Goal: Task Accomplishment & Management: Use online tool/utility

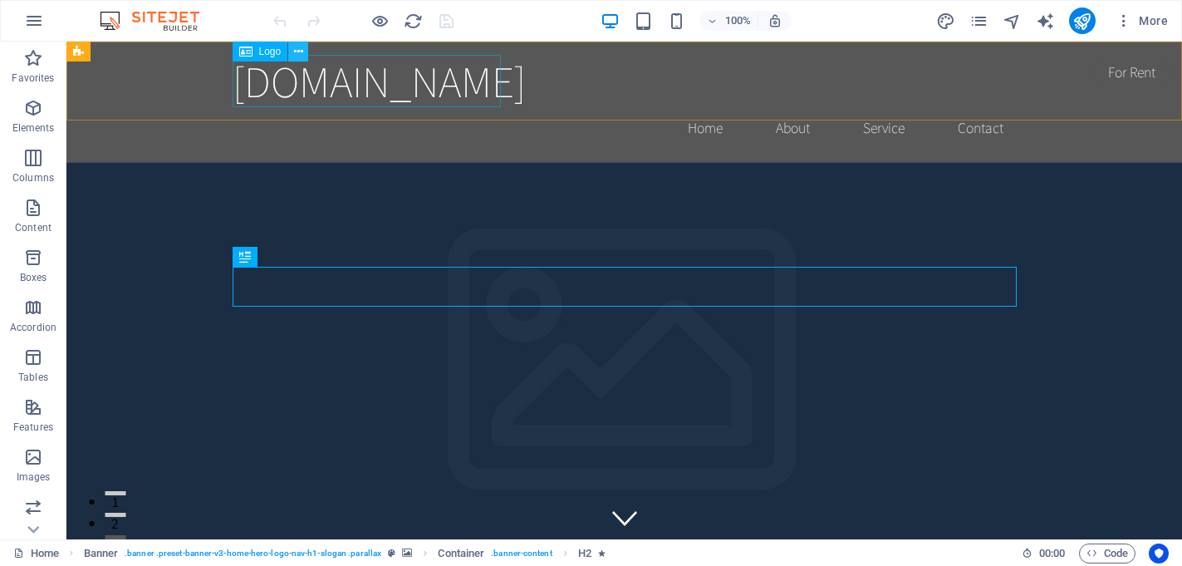
click at [301, 51] on icon at bounding box center [298, 51] width 9 height 17
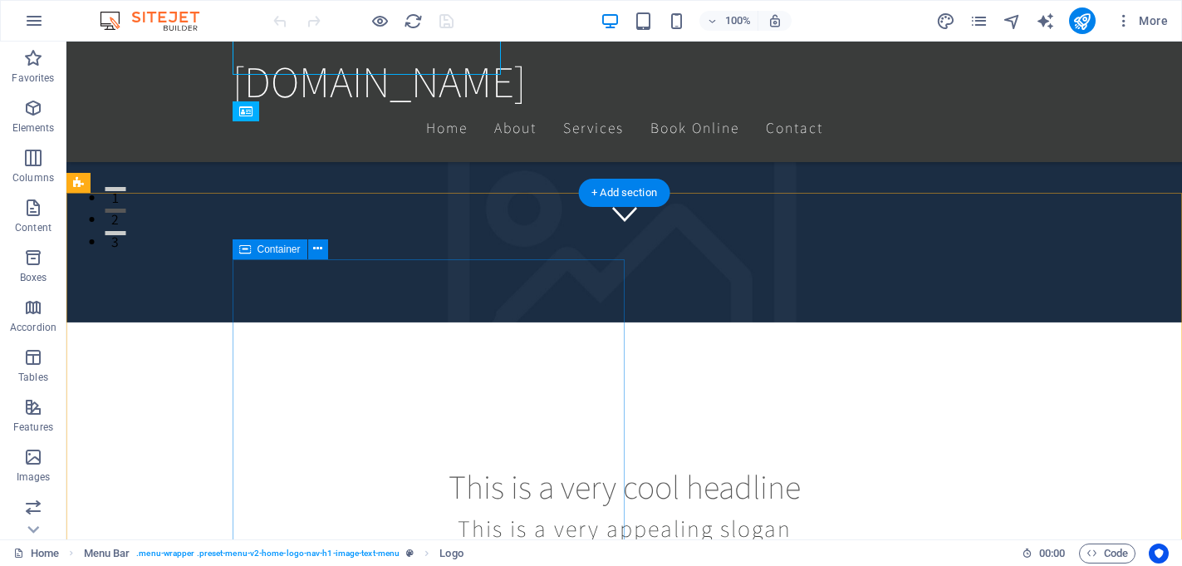
scroll to position [307, 0]
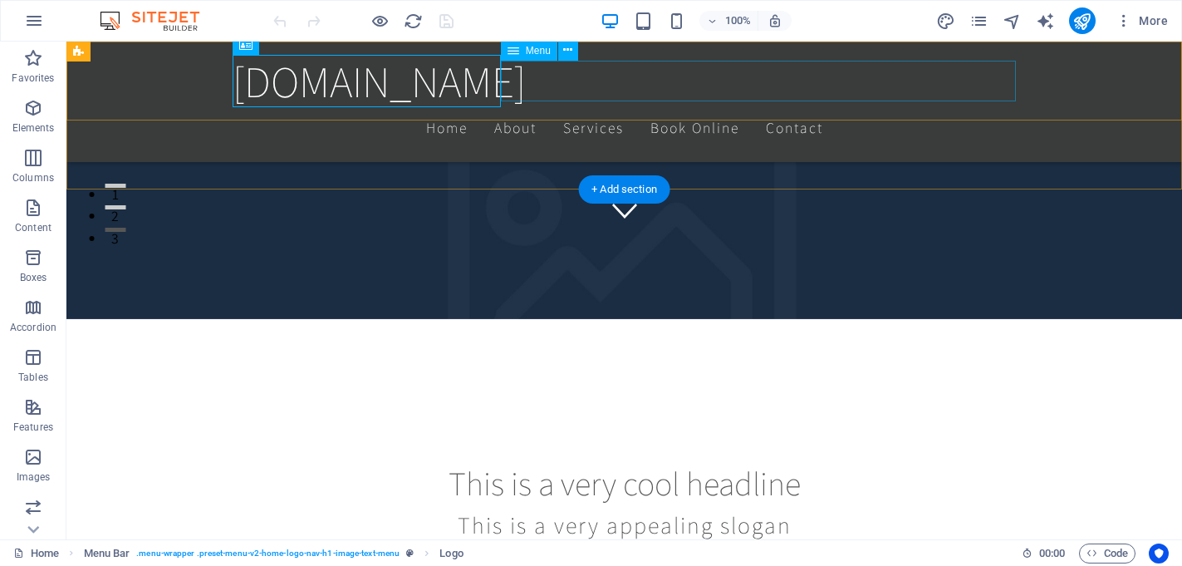
click at [927, 107] on nav "Home About Services Book Online Contact" at bounding box center [625, 128] width 784 height 42
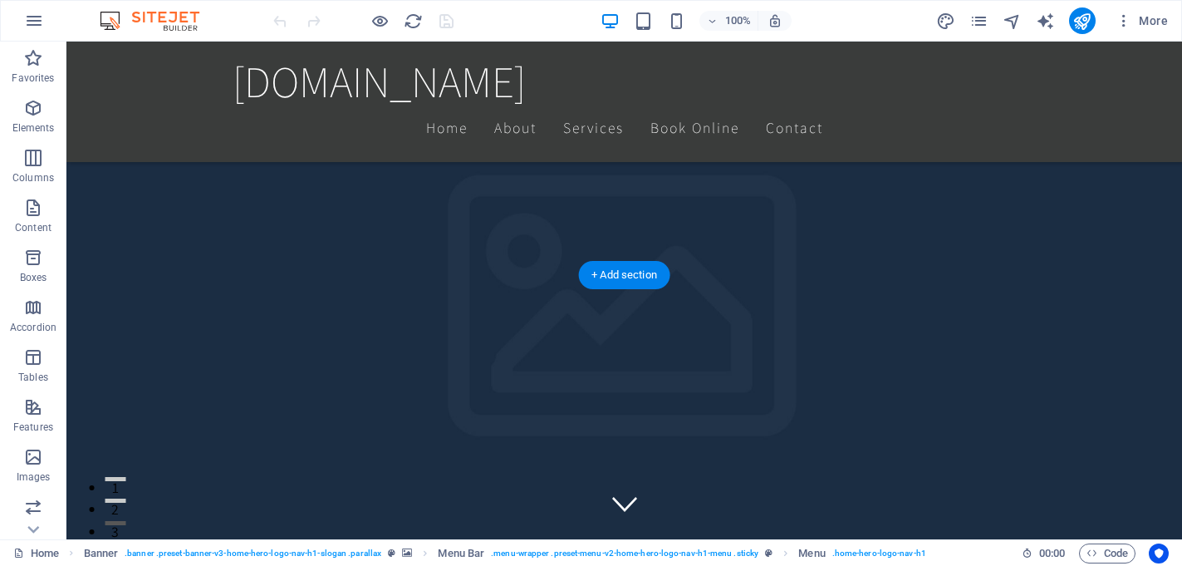
scroll to position [213, 0]
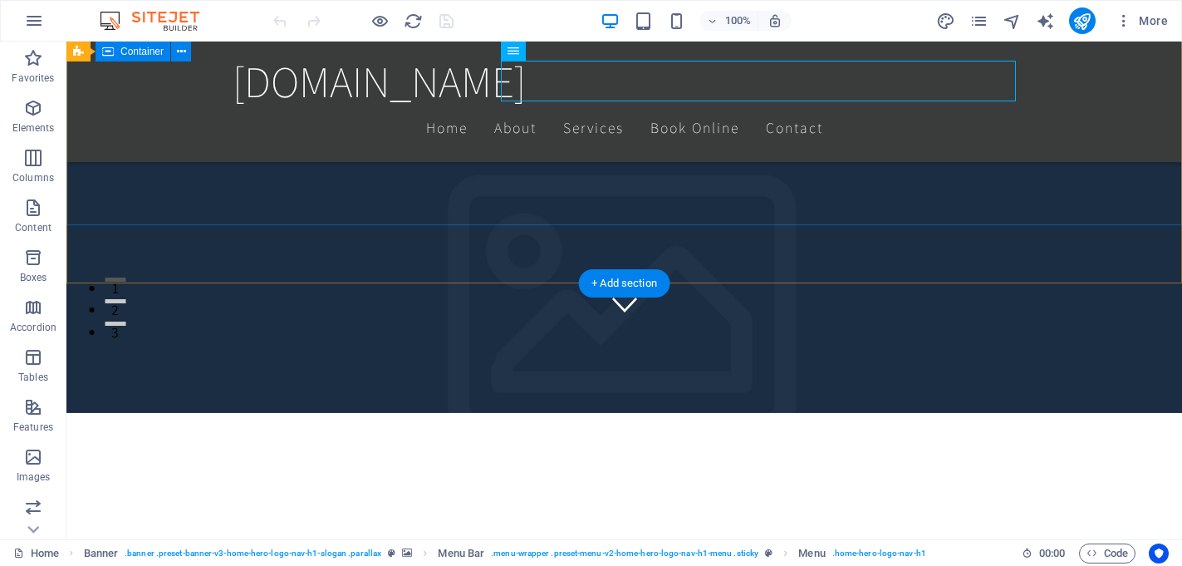
click at [498, 379] on div "This is a very cool headline This is a very appealing slogan" at bounding box center [623, 534] width 1115 height 310
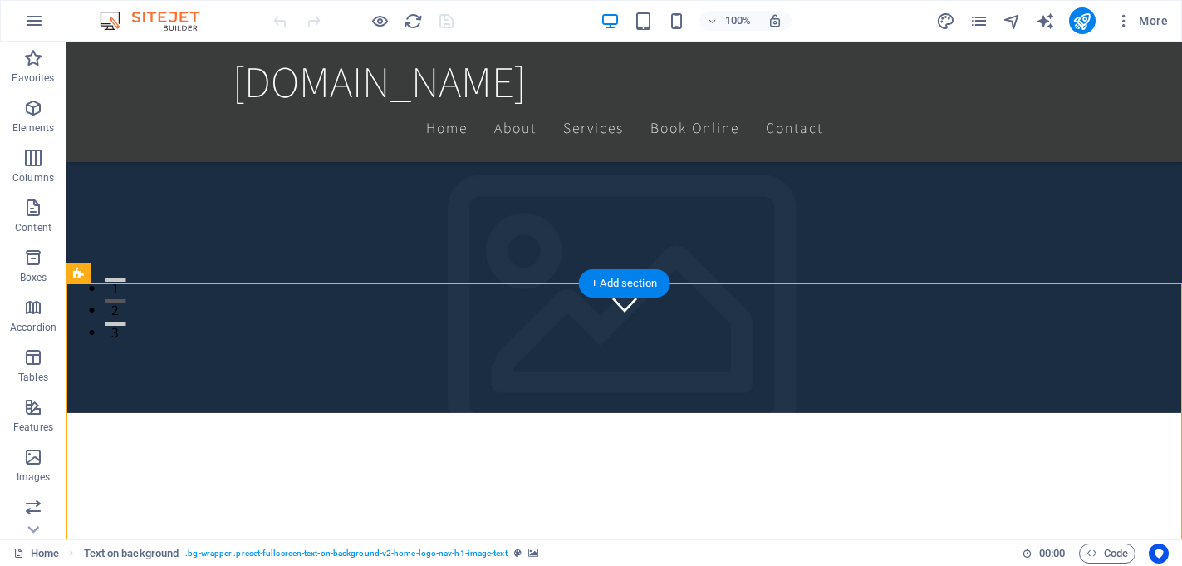
click at [727, 243] on figure at bounding box center [623, 163] width 1115 height 497
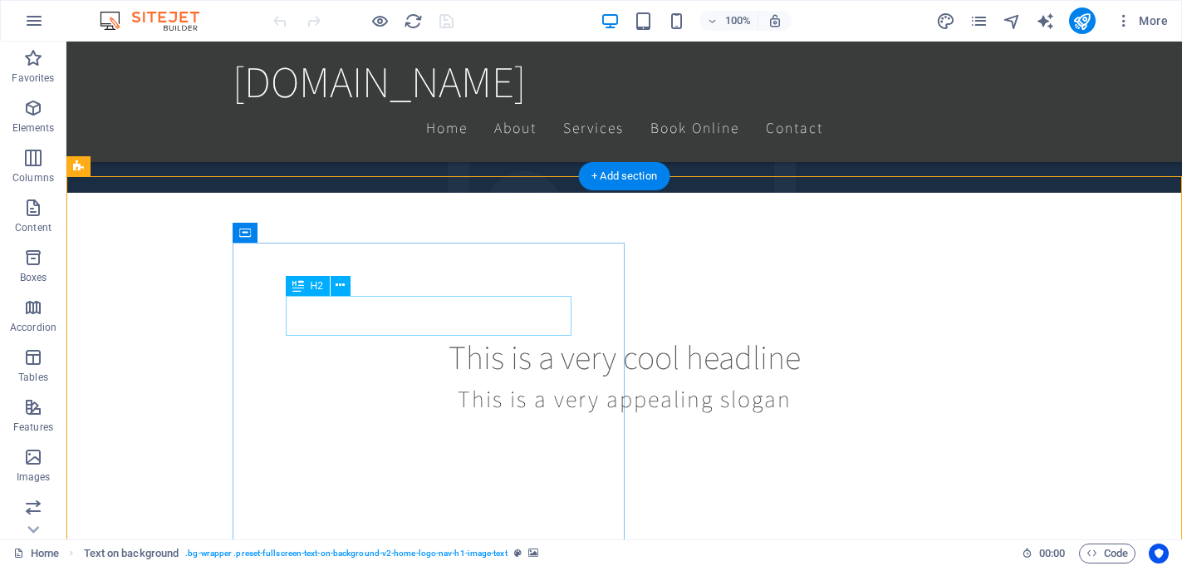
scroll to position [304, 0]
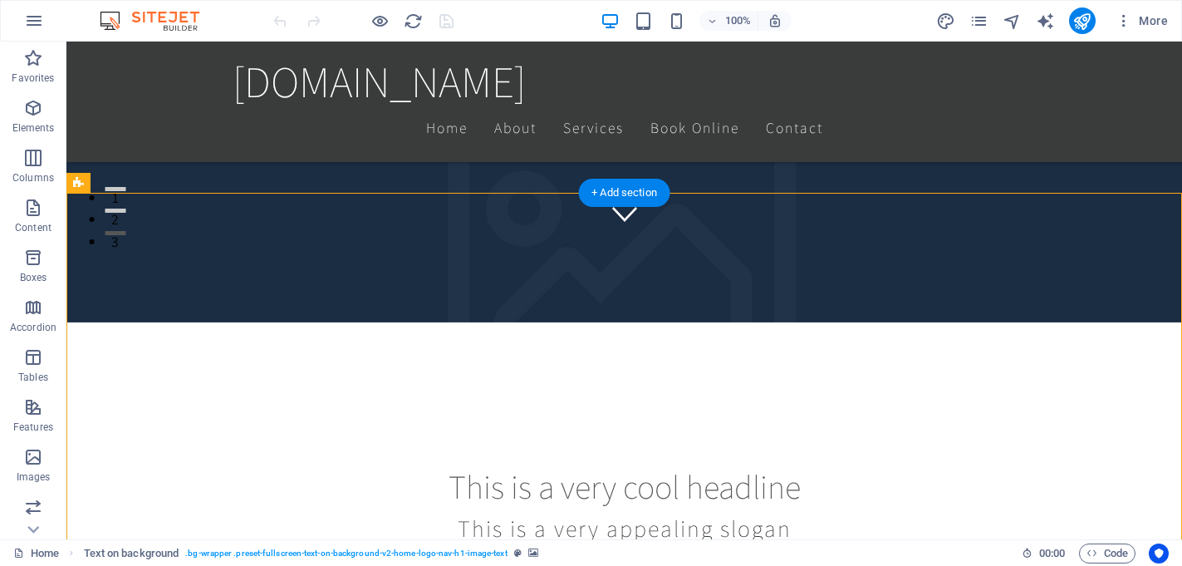
click at [735, 162] on figure at bounding box center [623, 73] width 1115 height 497
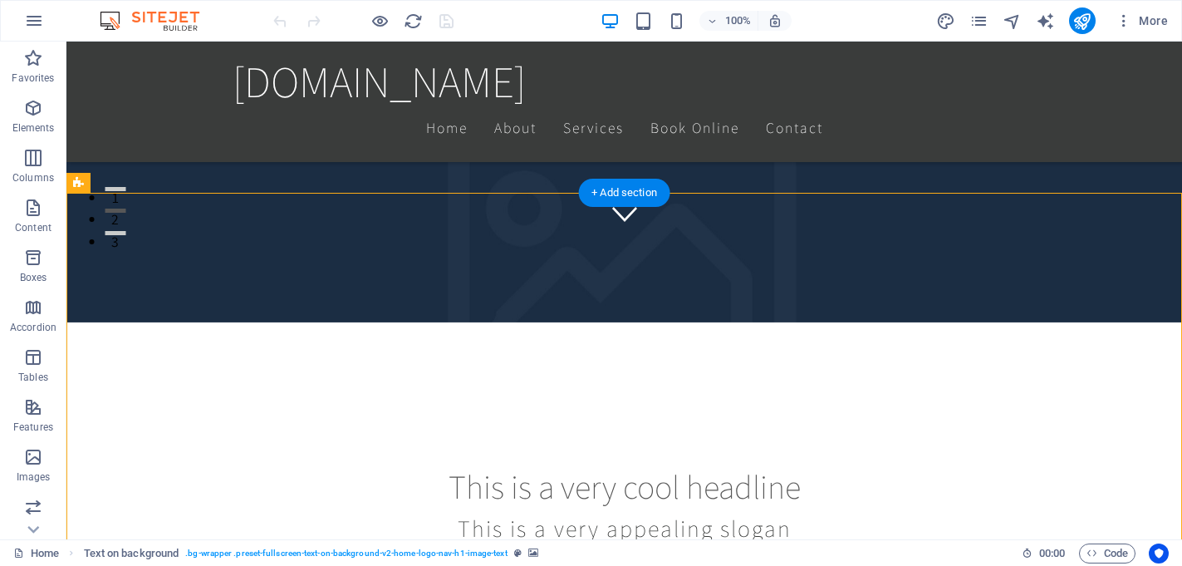
click at [777, 154] on figure at bounding box center [623, 73] width 1115 height 497
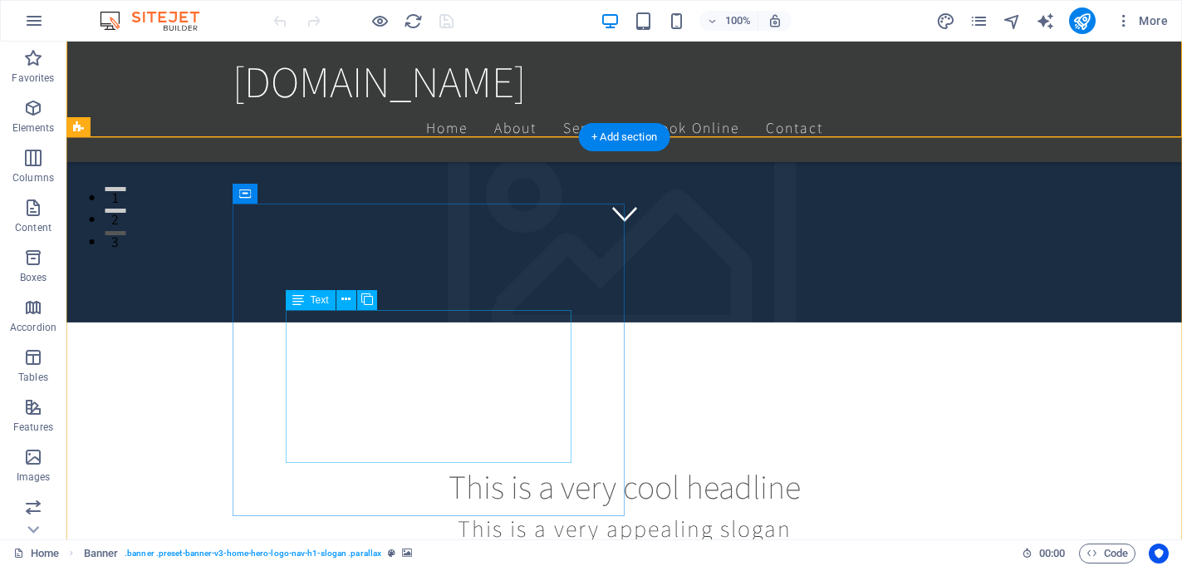
scroll to position [360, 0]
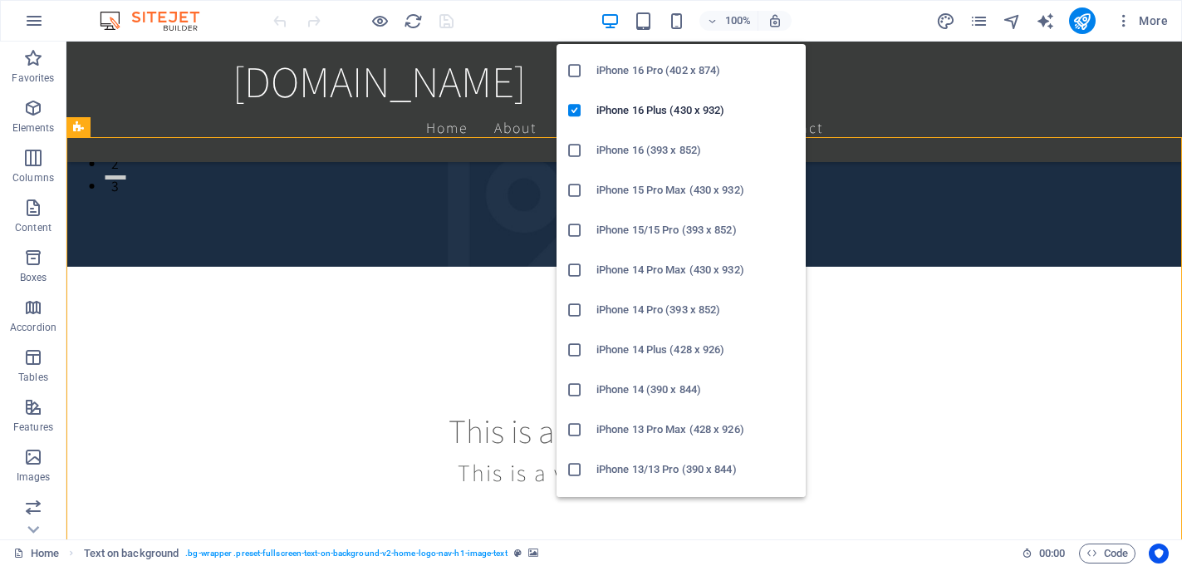
scroll to position [0, 0]
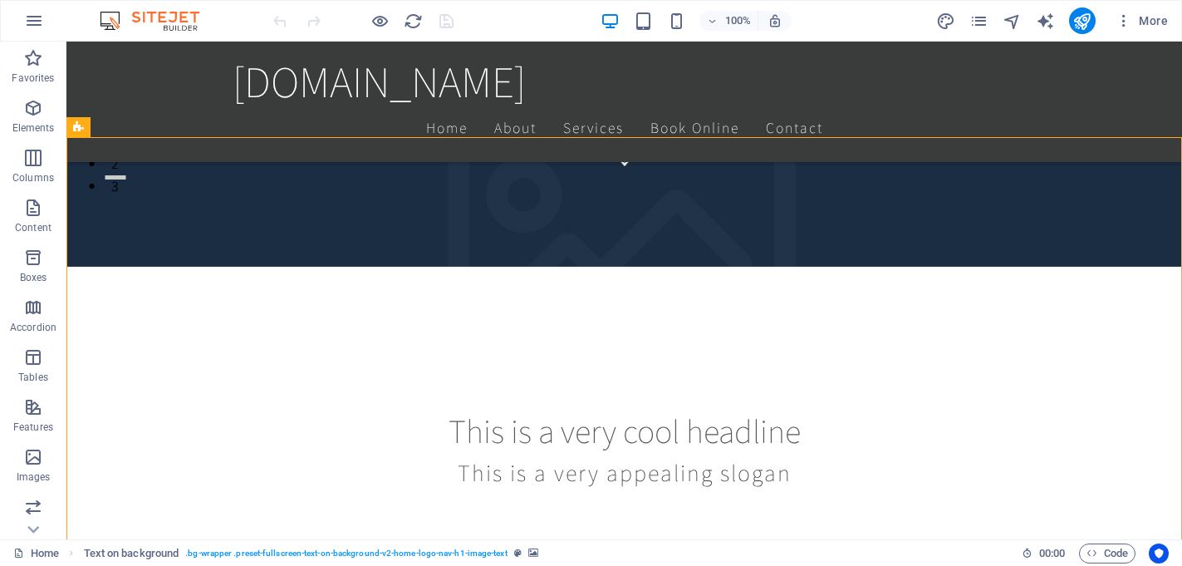
click at [532, 13] on div "100% More" at bounding box center [722, 20] width 904 height 27
click at [1050, 19] on icon "text_generator" at bounding box center [1045, 21] width 19 height 19
select select "English"
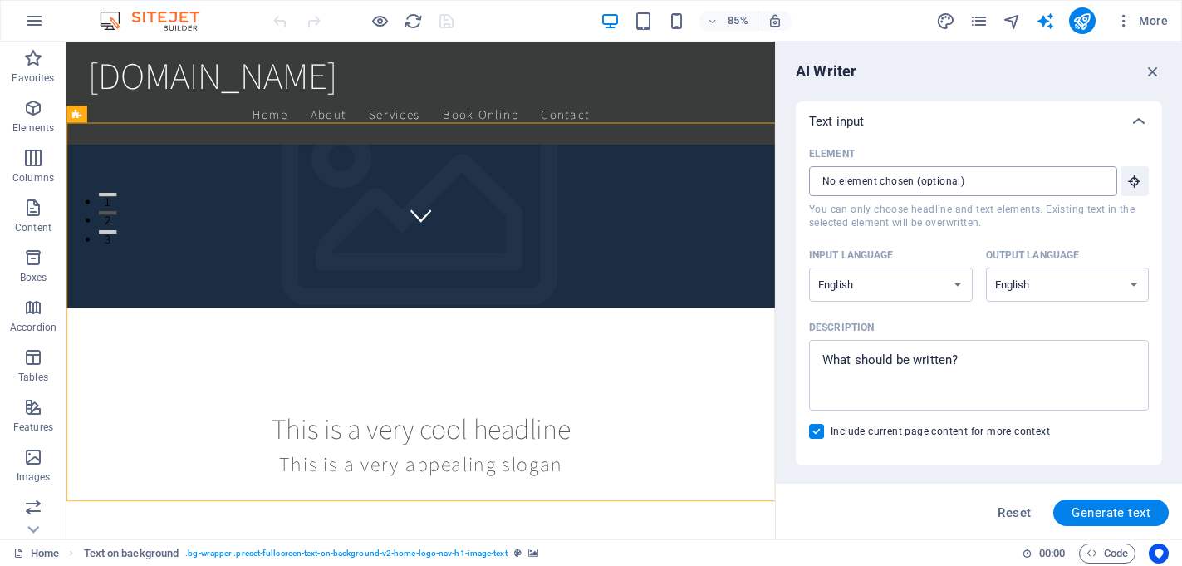
click at [1035, 175] on input "Element ​ You can only choose headline and text elements. Existing text in the …" at bounding box center [957, 181] width 296 height 30
click at [866, 366] on textarea "Description x ​" at bounding box center [978, 375] width 323 height 54
type textarea "x"
click at [25, 23] on icon "button" at bounding box center [34, 21] width 20 height 20
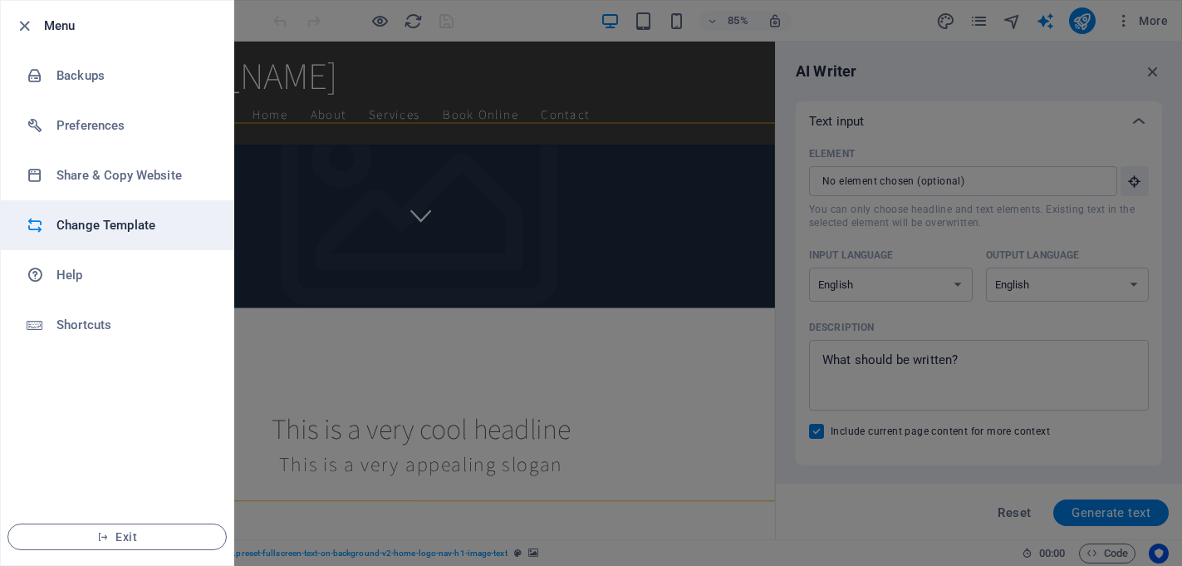
click at [130, 218] on h6 "Change Template" at bounding box center [133, 225] width 154 height 20
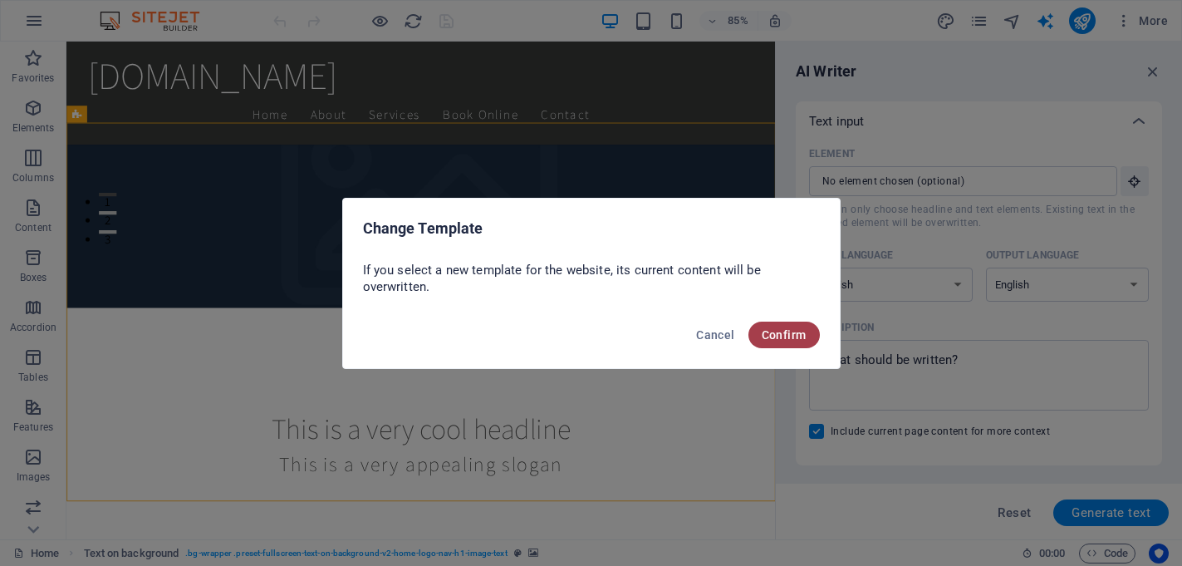
click at [788, 333] on span "Confirm" at bounding box center [784, 334] width 45 height 13
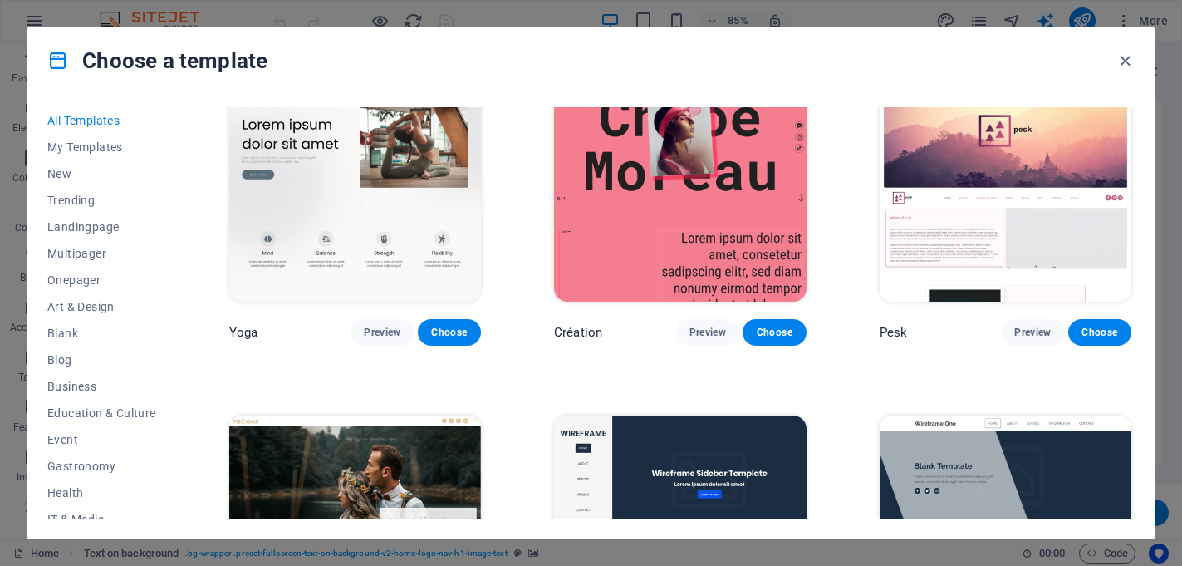
scroll to position [5571, 0]
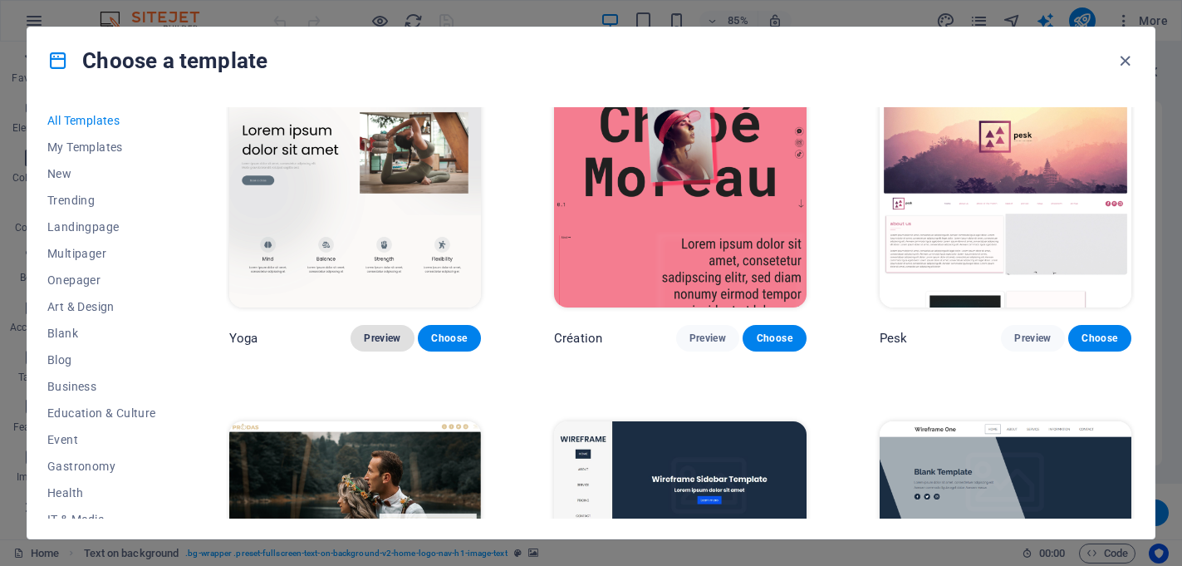
click at [384, 331] on span "Preview" at bounding box center [382, 337] width 37 height 13
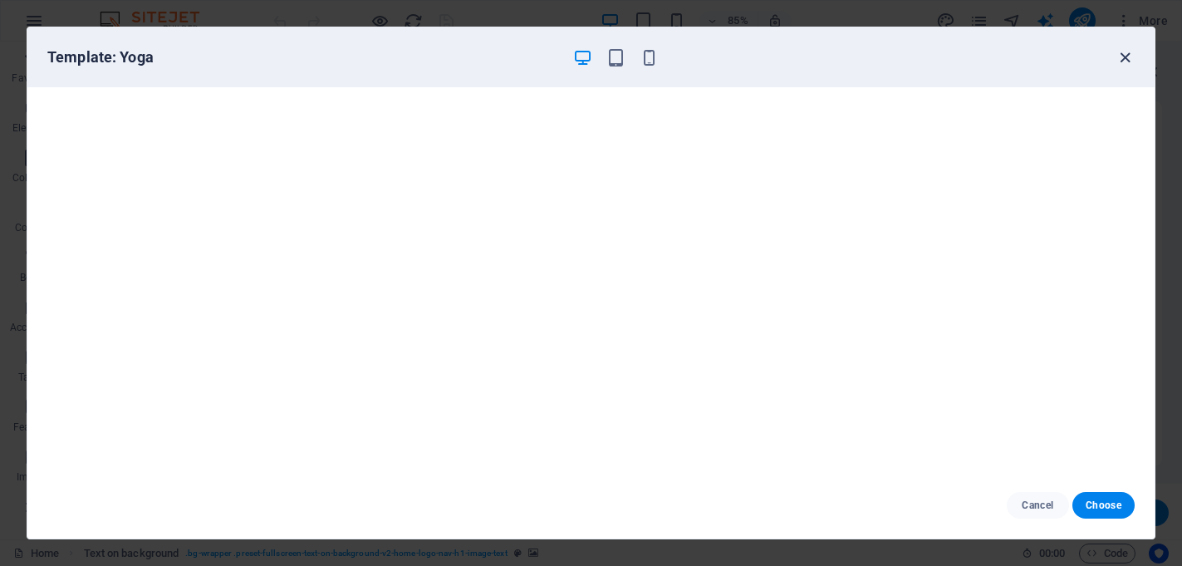
click at [1124, 51] on icon "button" at bounding box center [1124, 57] width 19 height 19
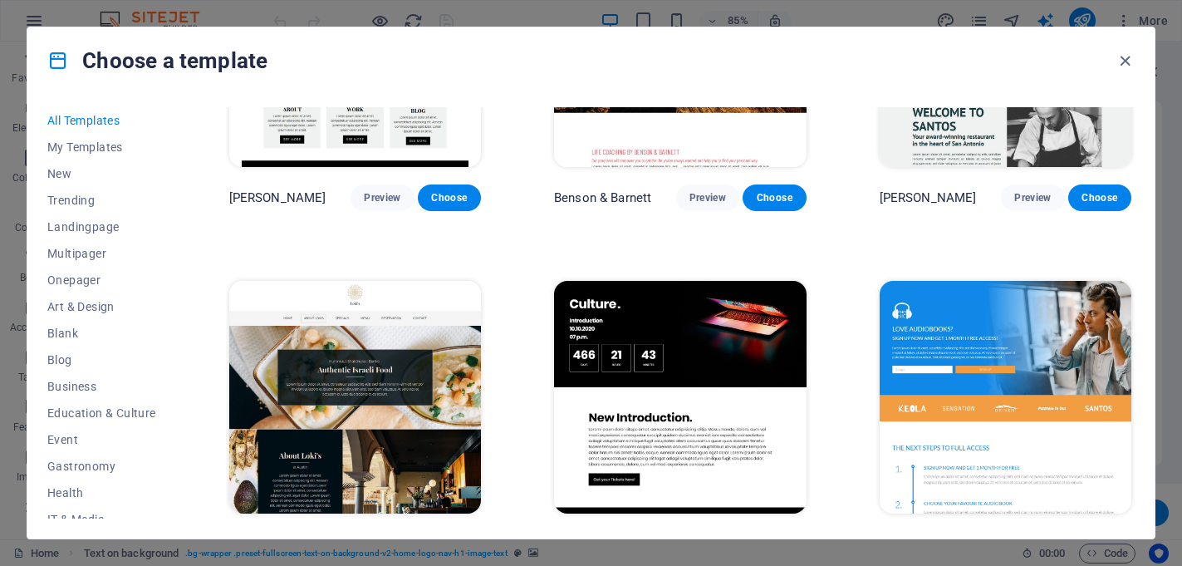
scroll to position [15658, 0]
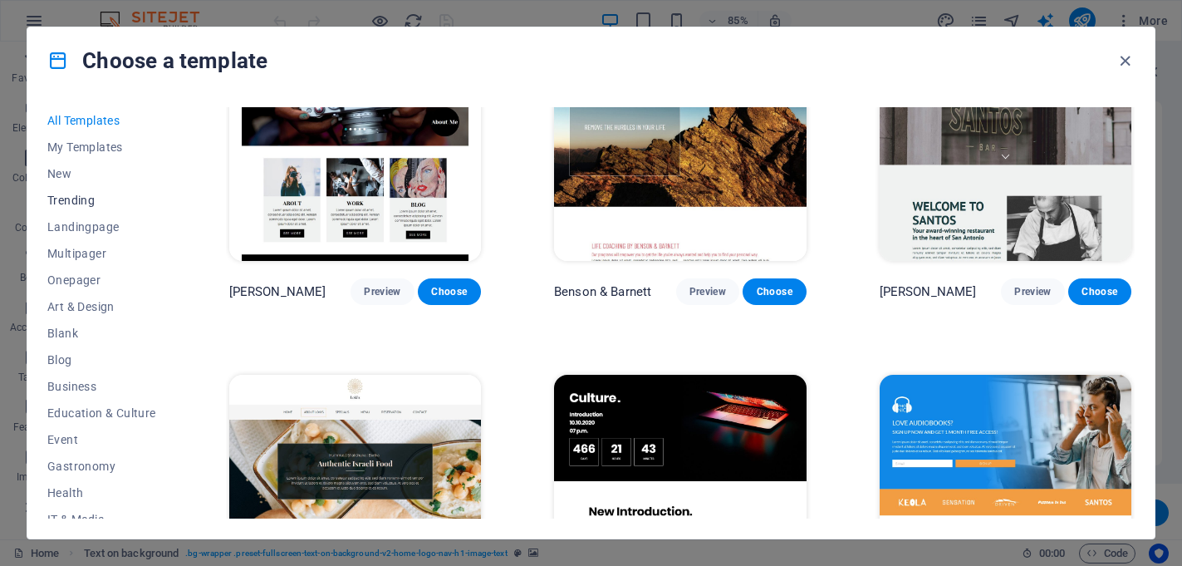
click at [65, 198] on span "Trending" at bounding box center [101, 200] width 109 height 13
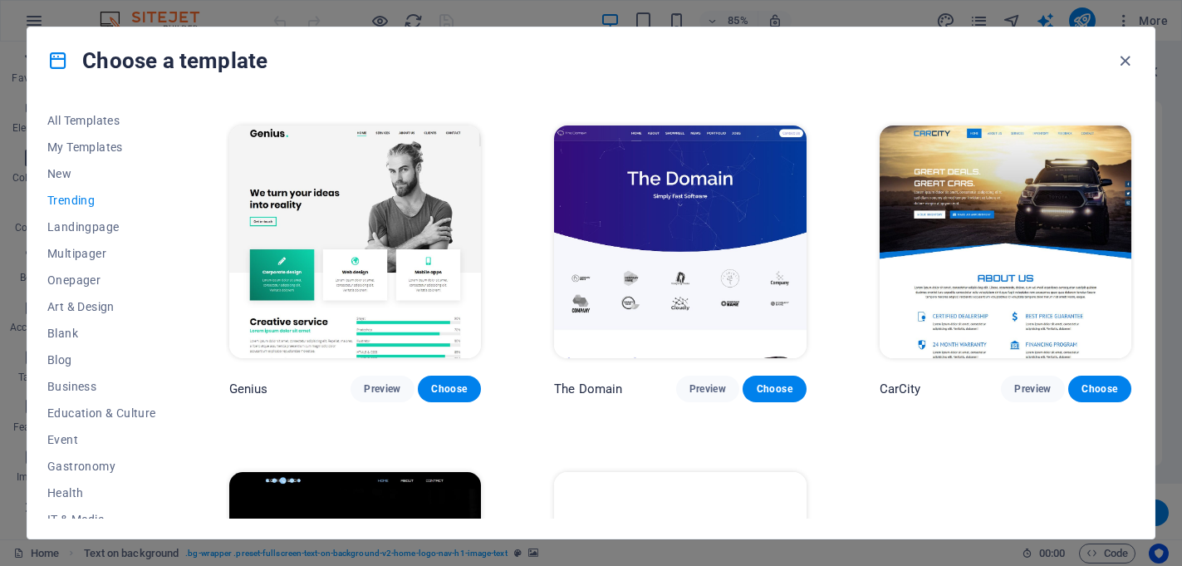
click at [305, 243] on img at bounding box center [355, 241] width 252 height 233
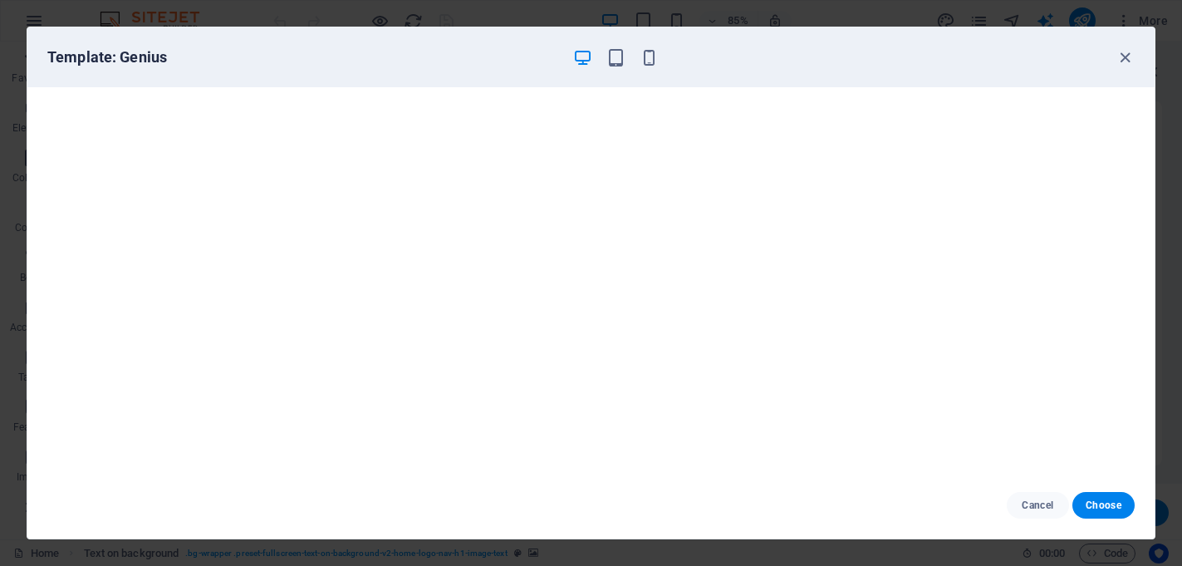
scroll to position [4, 0]
click at [1127, 57] on icon "button" at bounding box center [1124, 57] width 19 height 19
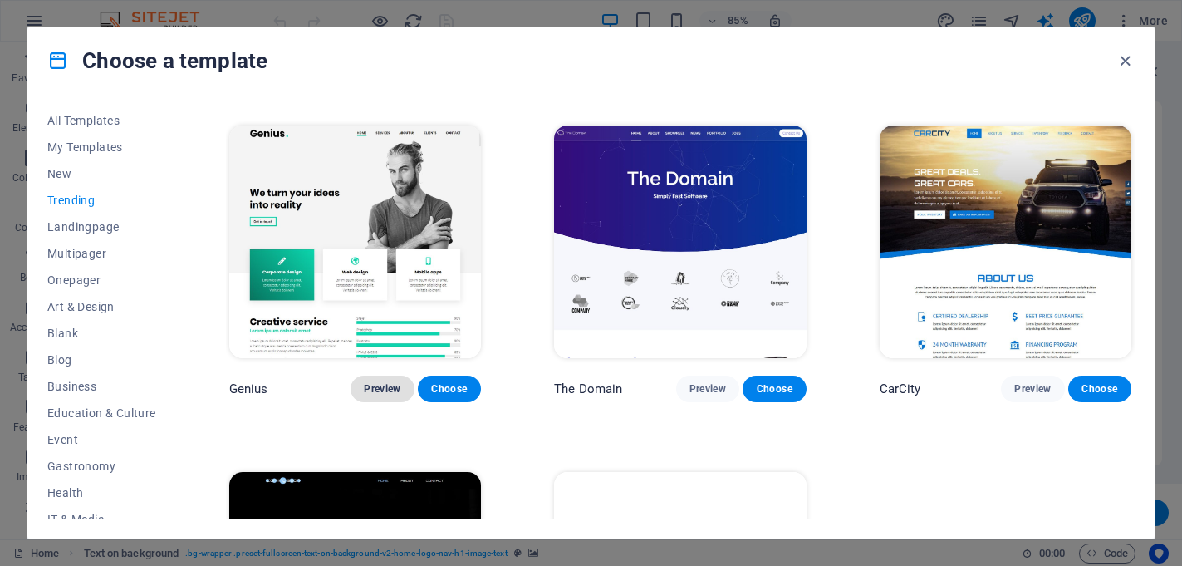
click at [372, 383] on span "Preview" at bounding box center [382, 388] width 37 height 13
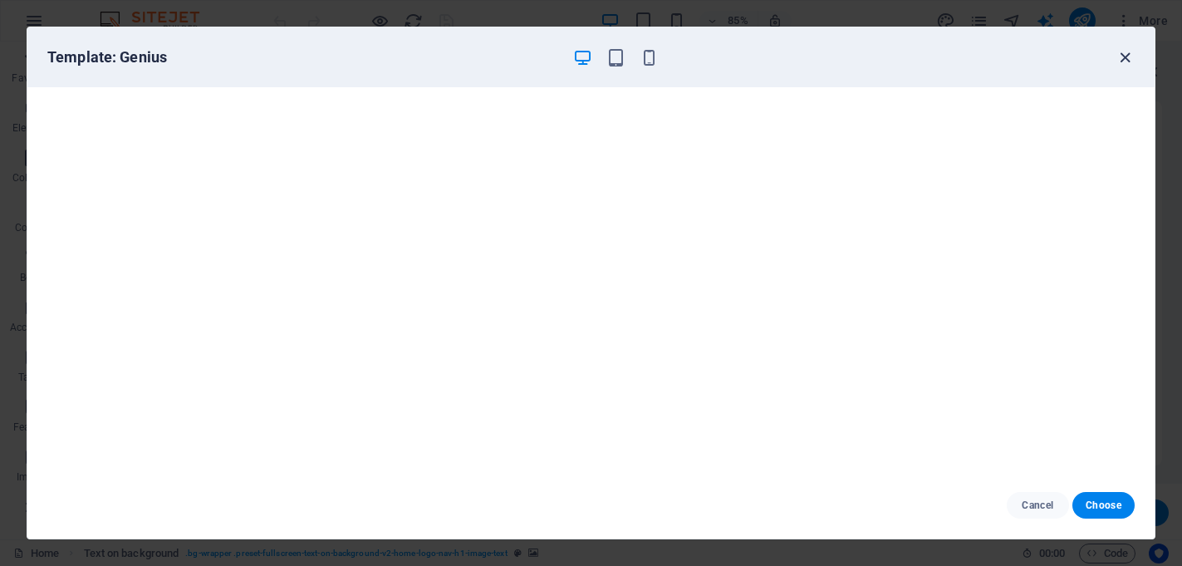
click at [1128, 58] on icon "button" at bounding box center [1124, 57] width 19 height 19
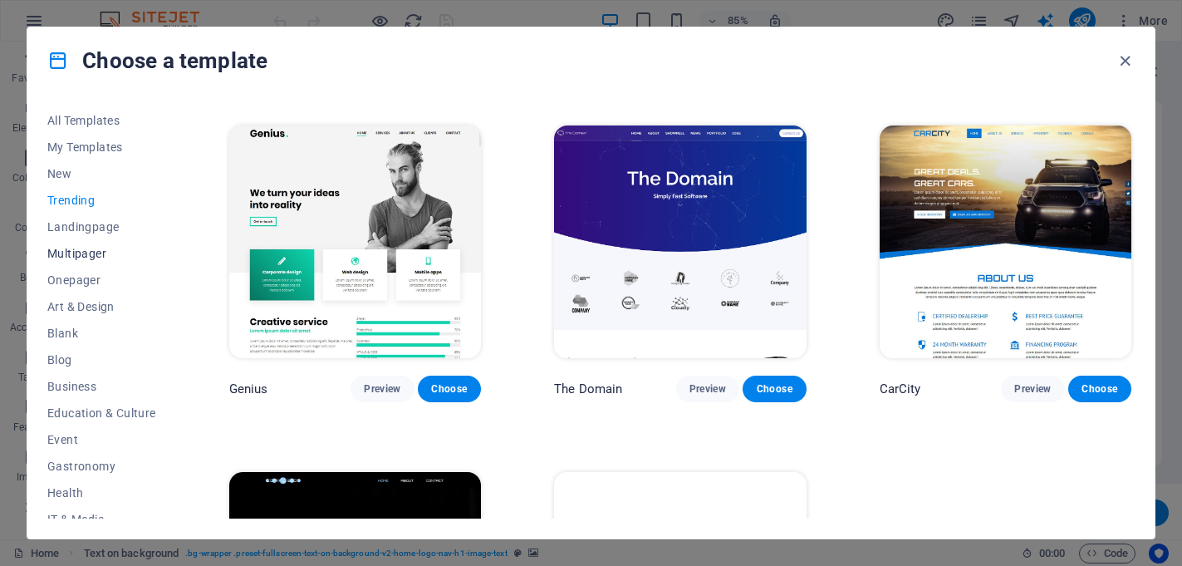
click at [81, 251] on span "Multipager" at bounding box center [101, 253] width 109 height 13
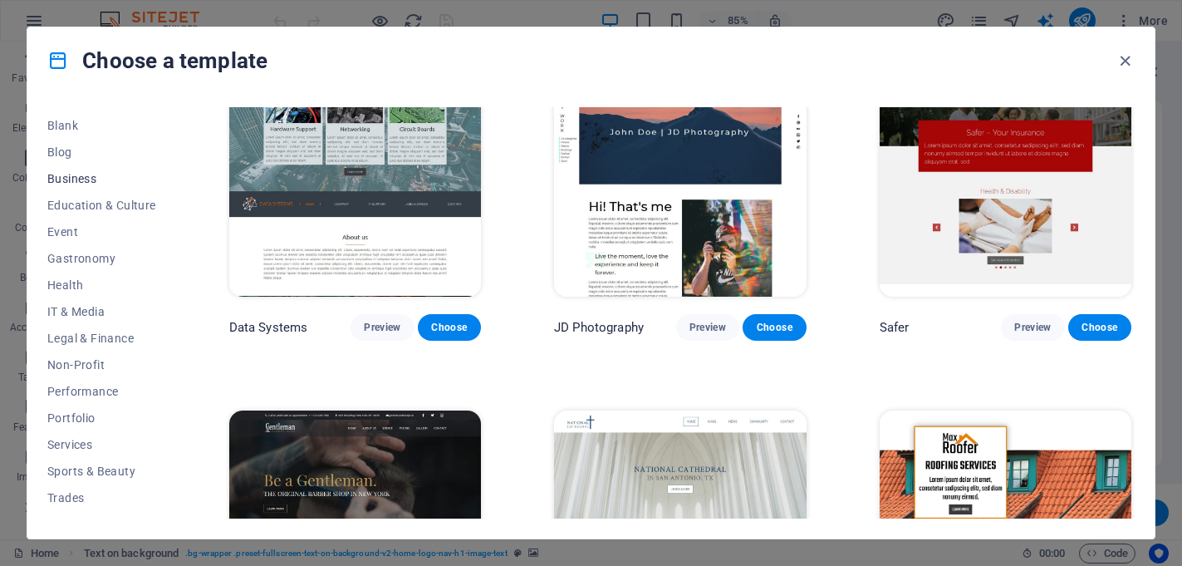
scroll to position [253, 0]
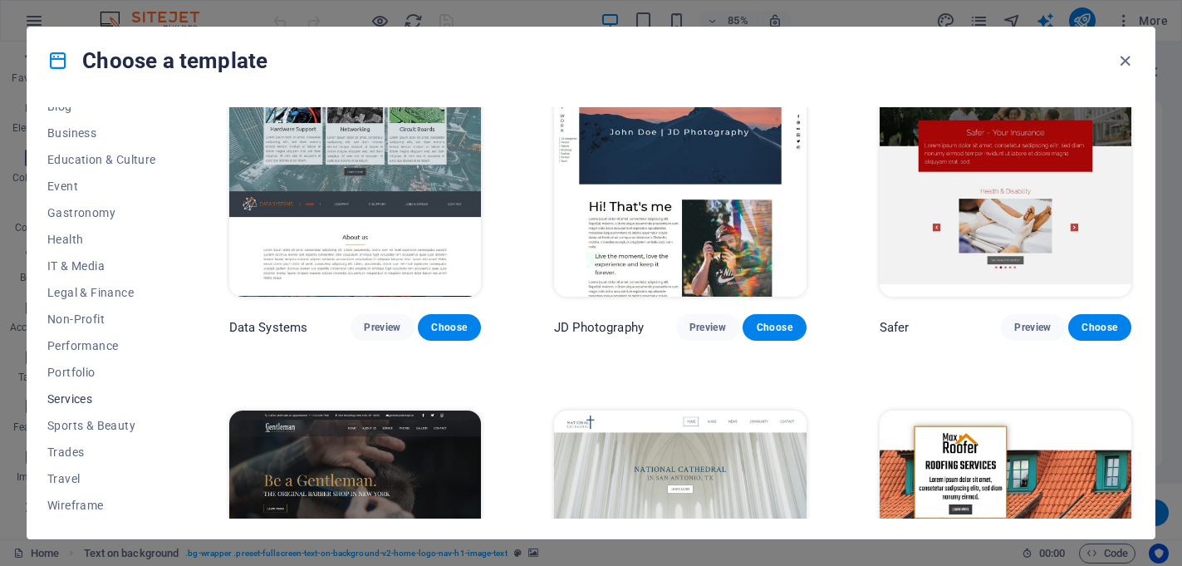
click at [70, 402] on span "Services" at bounding box center [101, 398] width 109 height 13
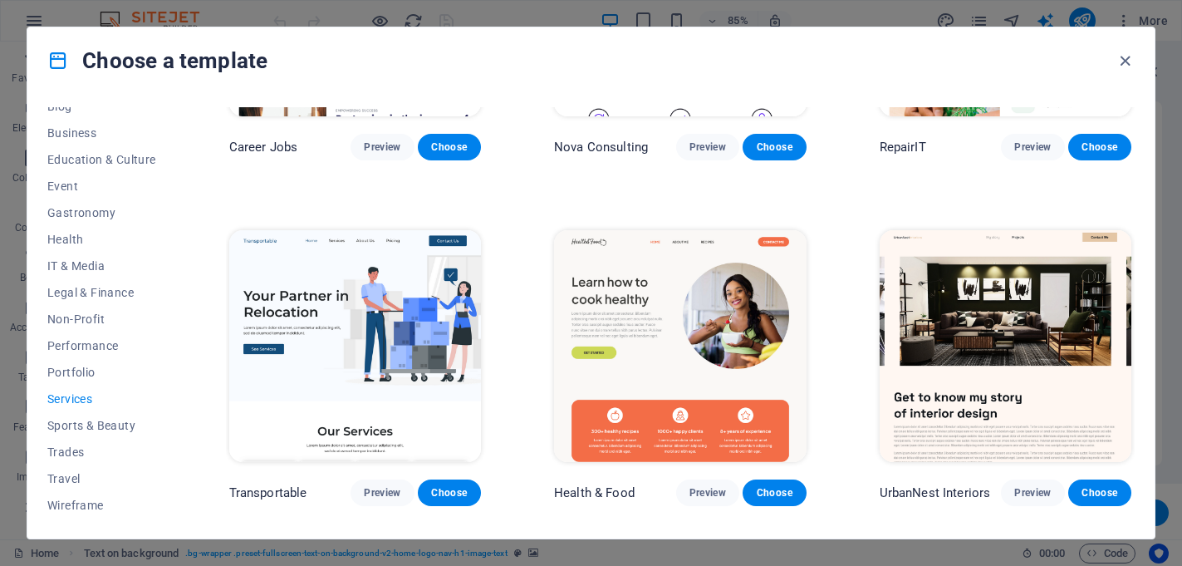
scroll to position [0, 0]
